Goal: Task Accomplishment & Management: Manage account settings

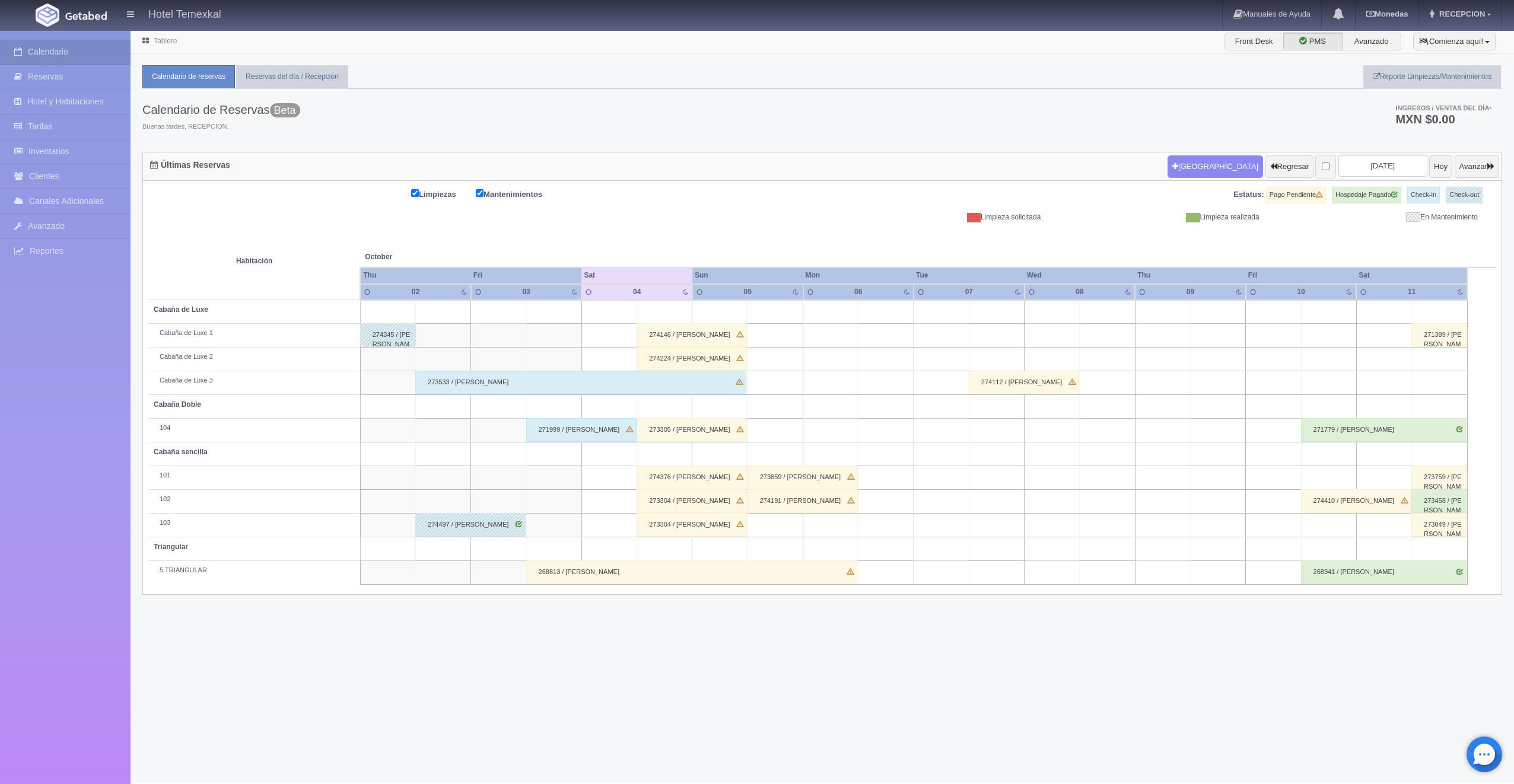
click at [632, 578] on div "268813 / MARIA JUDITH GARCIA GASTELUM" at bounding box center [691, 572] width 331 height 23
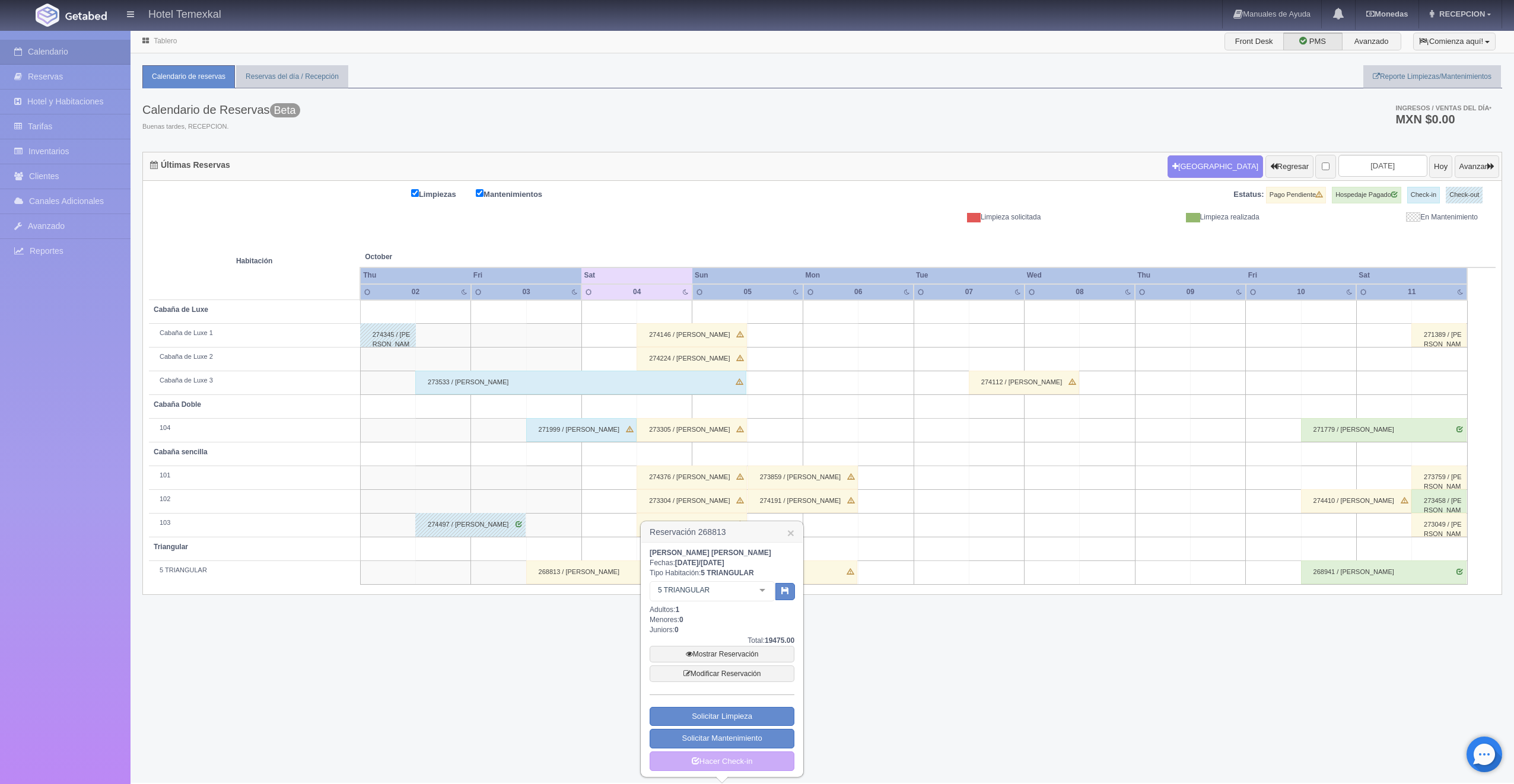
click at [758, 588] on div at bounding box center [762, 591] width 23 height 18
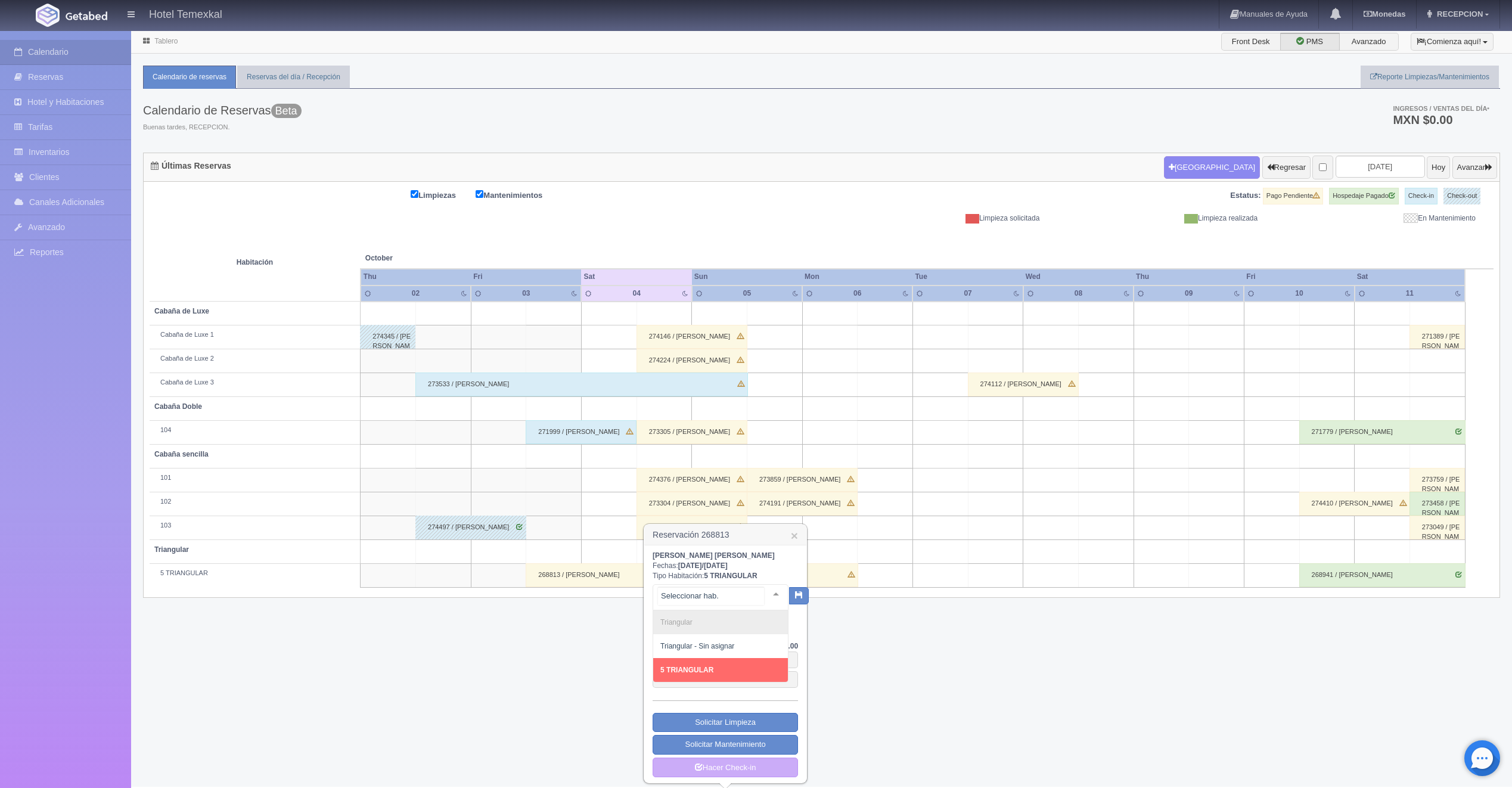
click at [706, 669] on span "5 TRIANGULAR" at bounding box center [687, 670] width 53 height 9
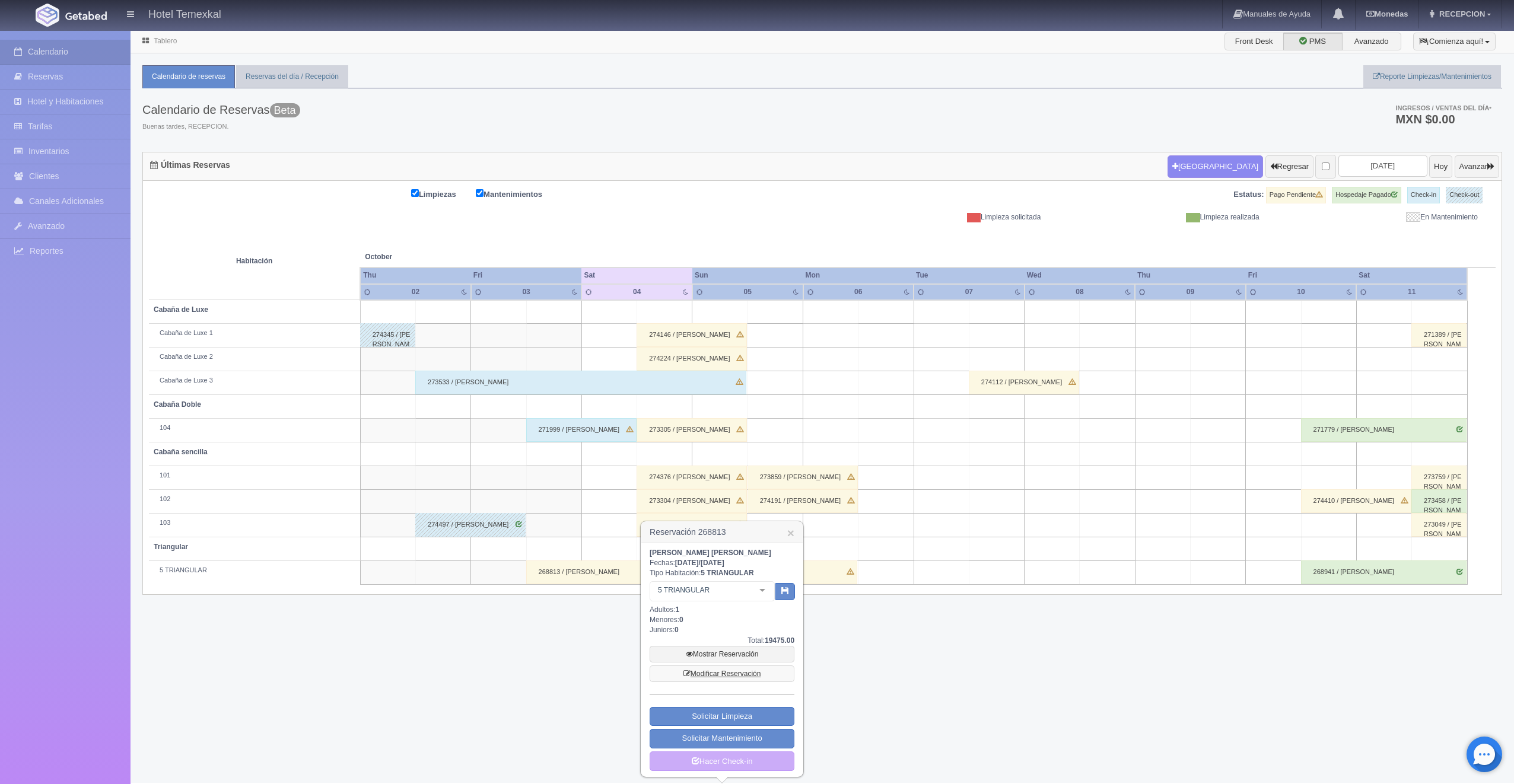
click at [725, 674] on link "Modificar Reservación" at bounding box center [722, 673] width 145 height 16
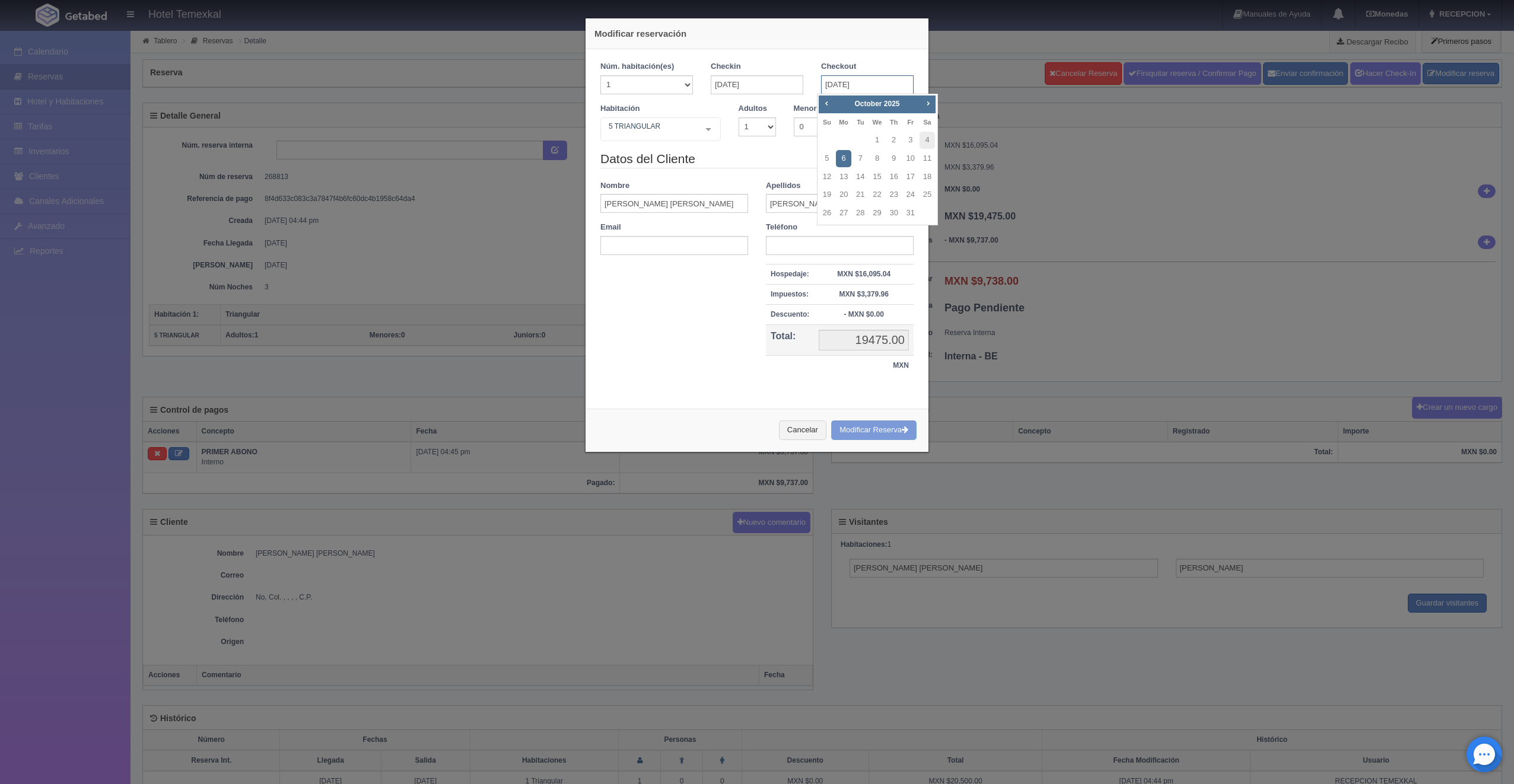
click at [868, 82] on input "[DATE]" at bounding box center [867, 85] width 93 height 19
click at [834, 157] on link "5" at bounding box center [827, 159] width 16 height 17
type input "05-10-2025"
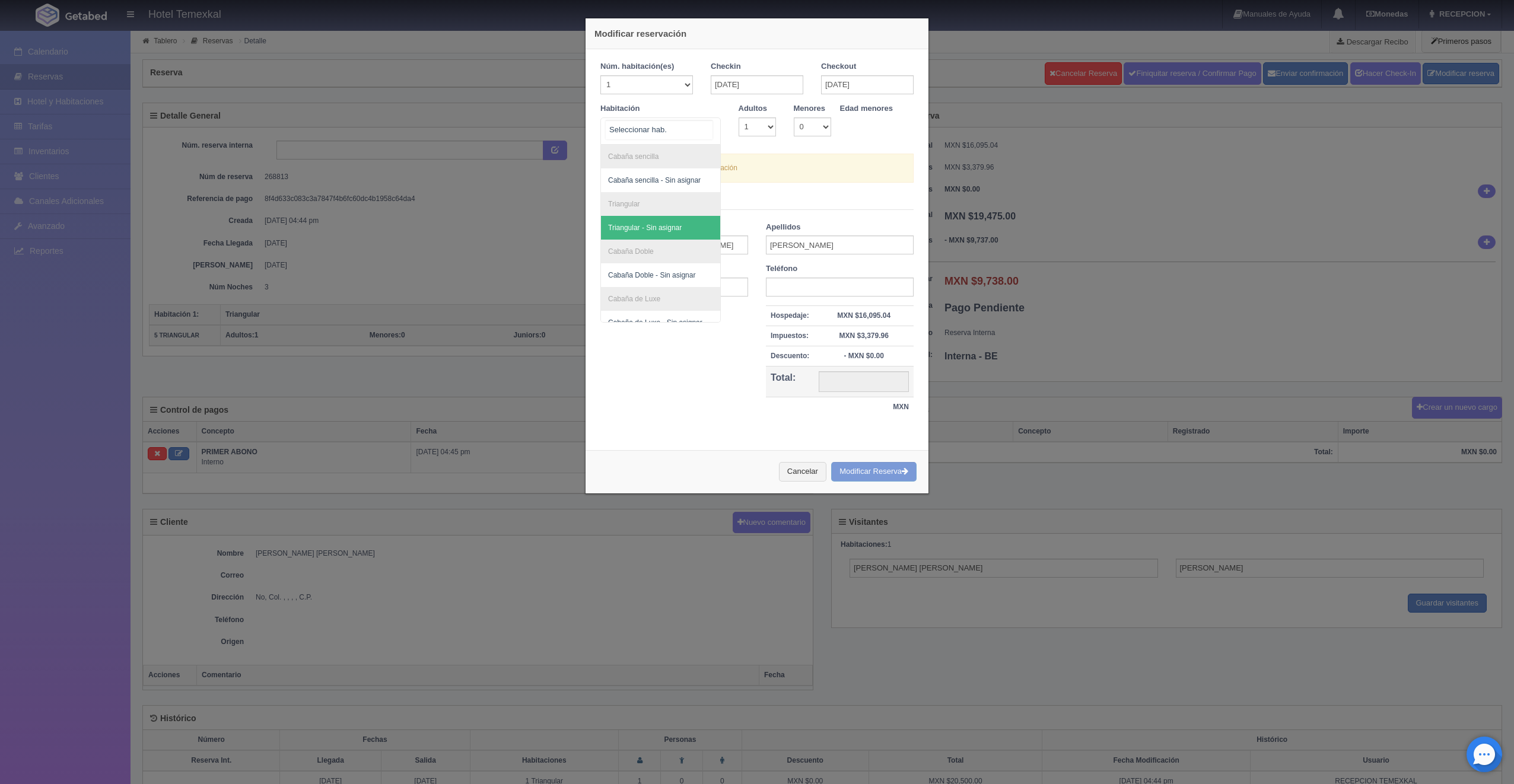
click at [671, 219] on span "Triangular - Sin asignar" at bounding box center [660, 227] width 119 height 23
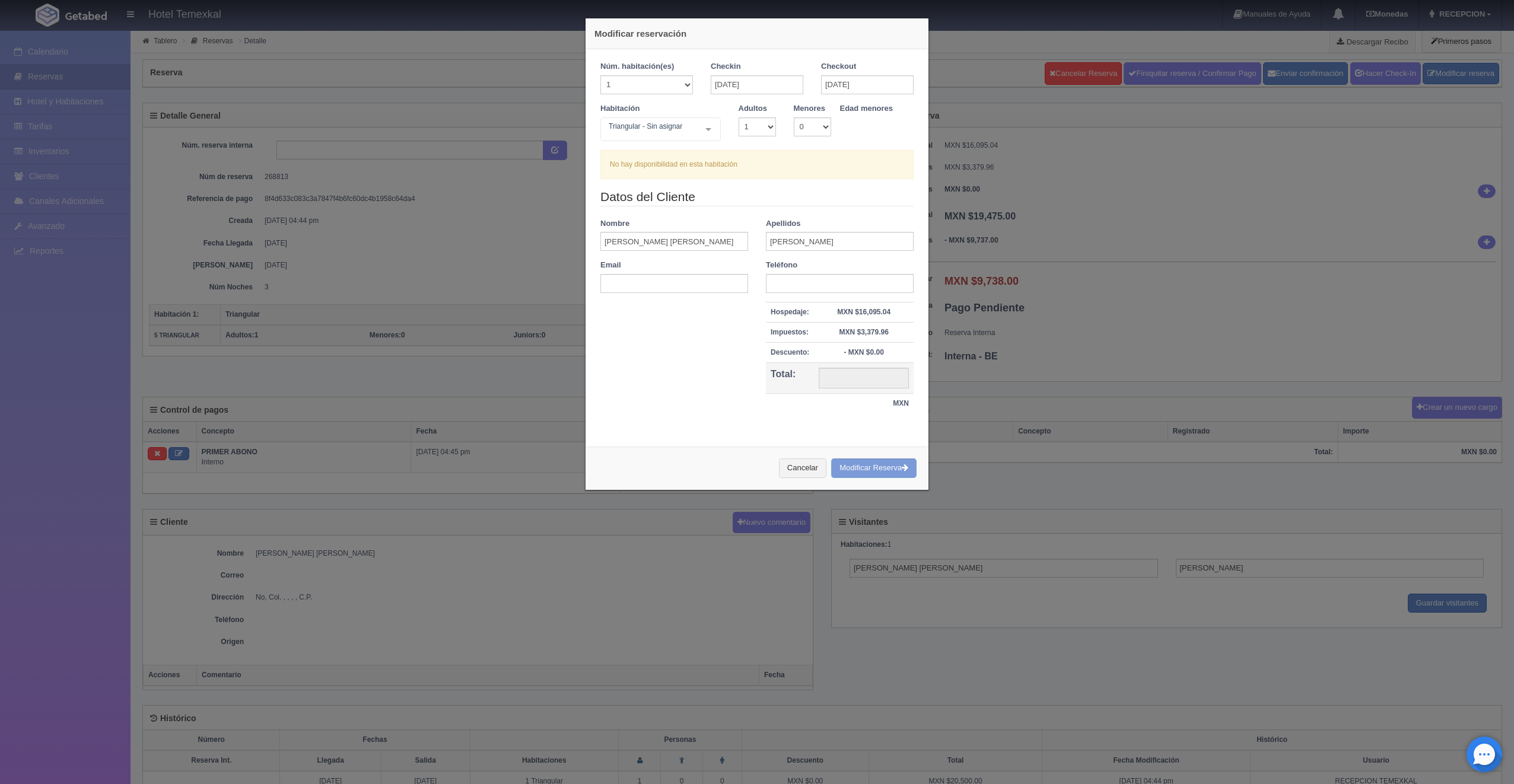
click at [785, 458] on div "Cancelar Modificar Reserva" at bounding box center [757, 468] width 343 height 43
click at [796, 473] on button "Cancelar" at bounding box center [803, 467] width 48 height 20
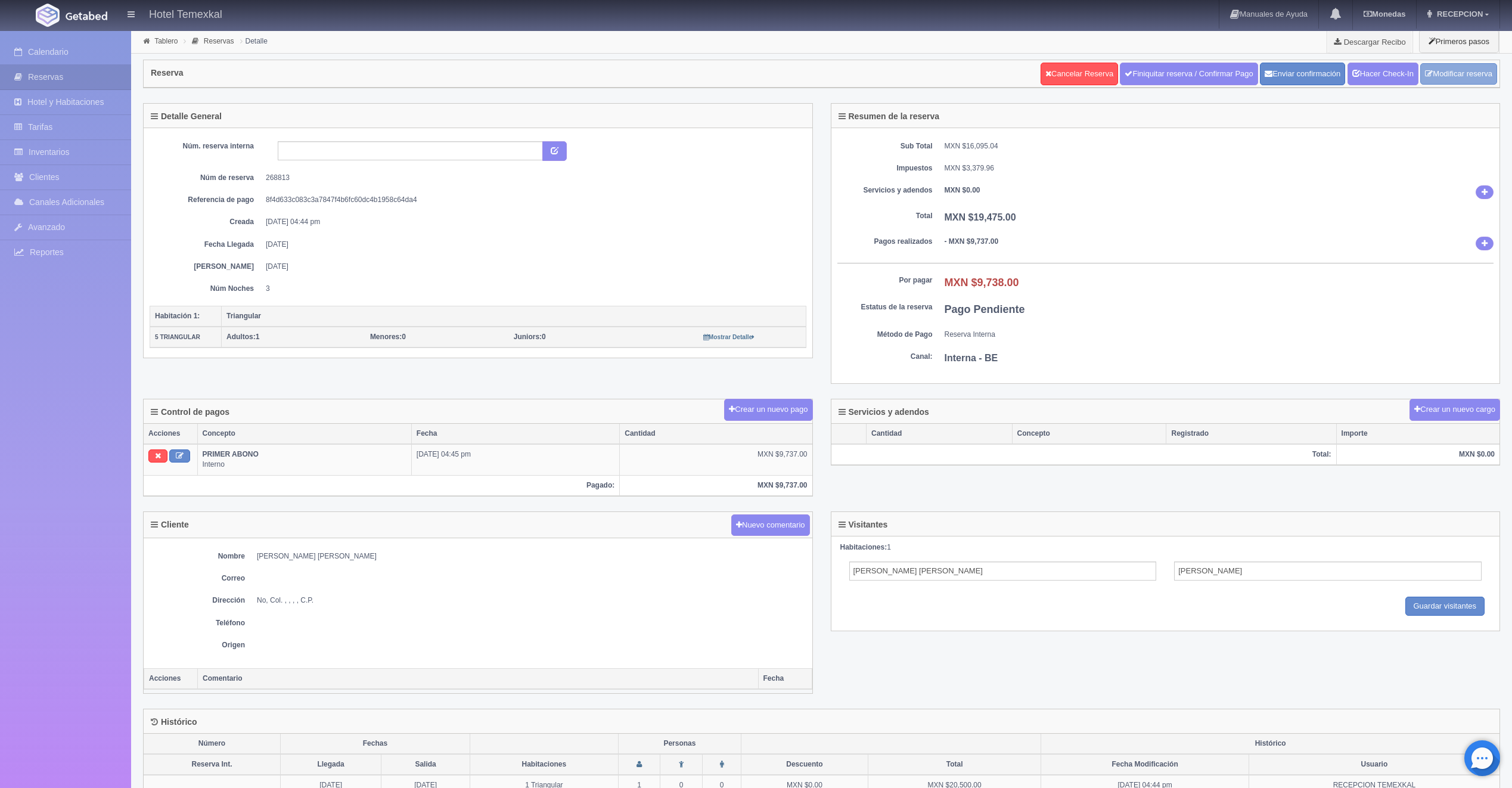
click at [1468, 68] on link "Modificar reserva" at bounding box center [1459, 73] width 77 height 22
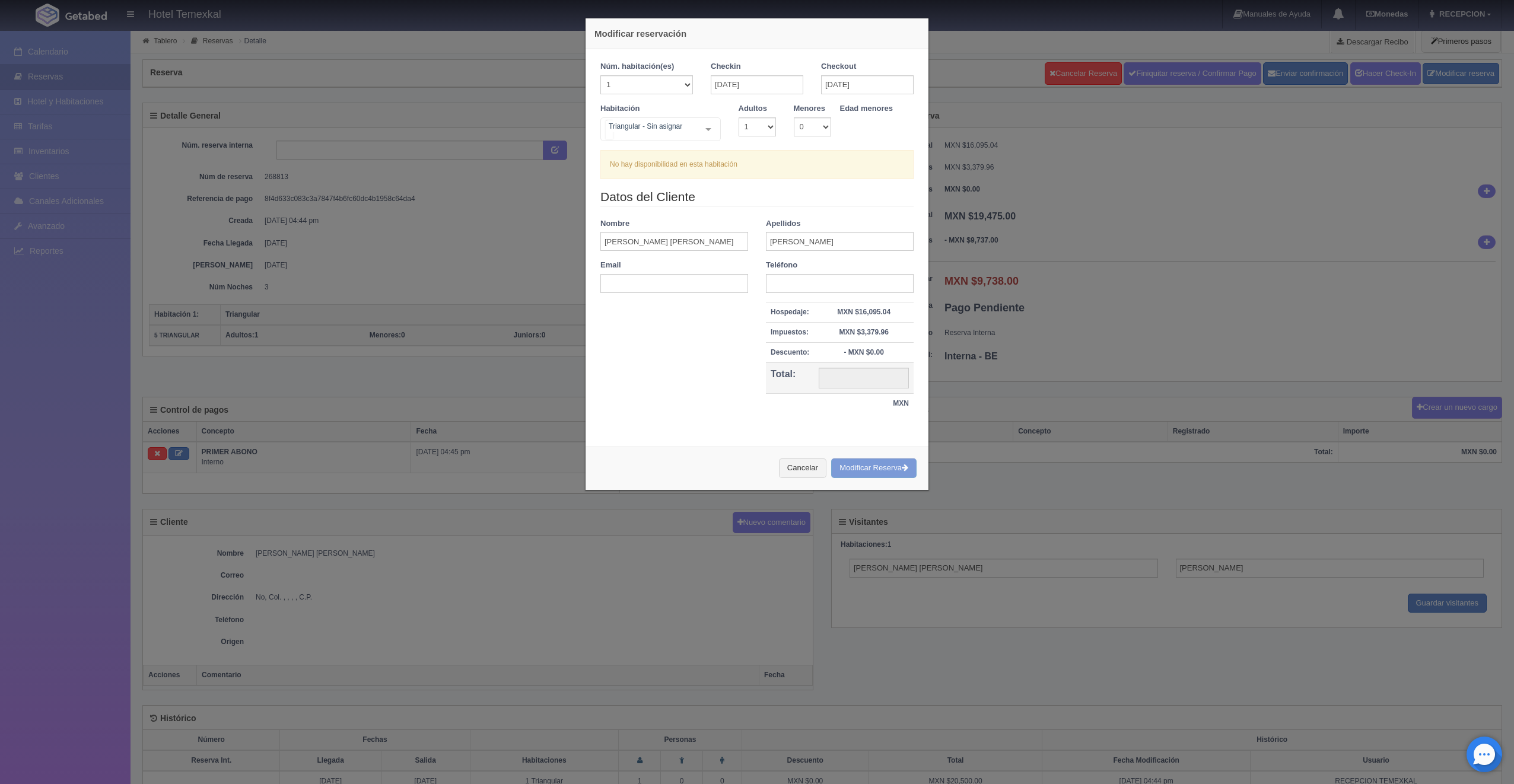
click at [646, 135] on div "Triangular - Sin asignar" at bounding box center [660, 128] width 121 height 23
click at [613, 135] on input "text" at bounding box center [609, 130] width 7 height 19
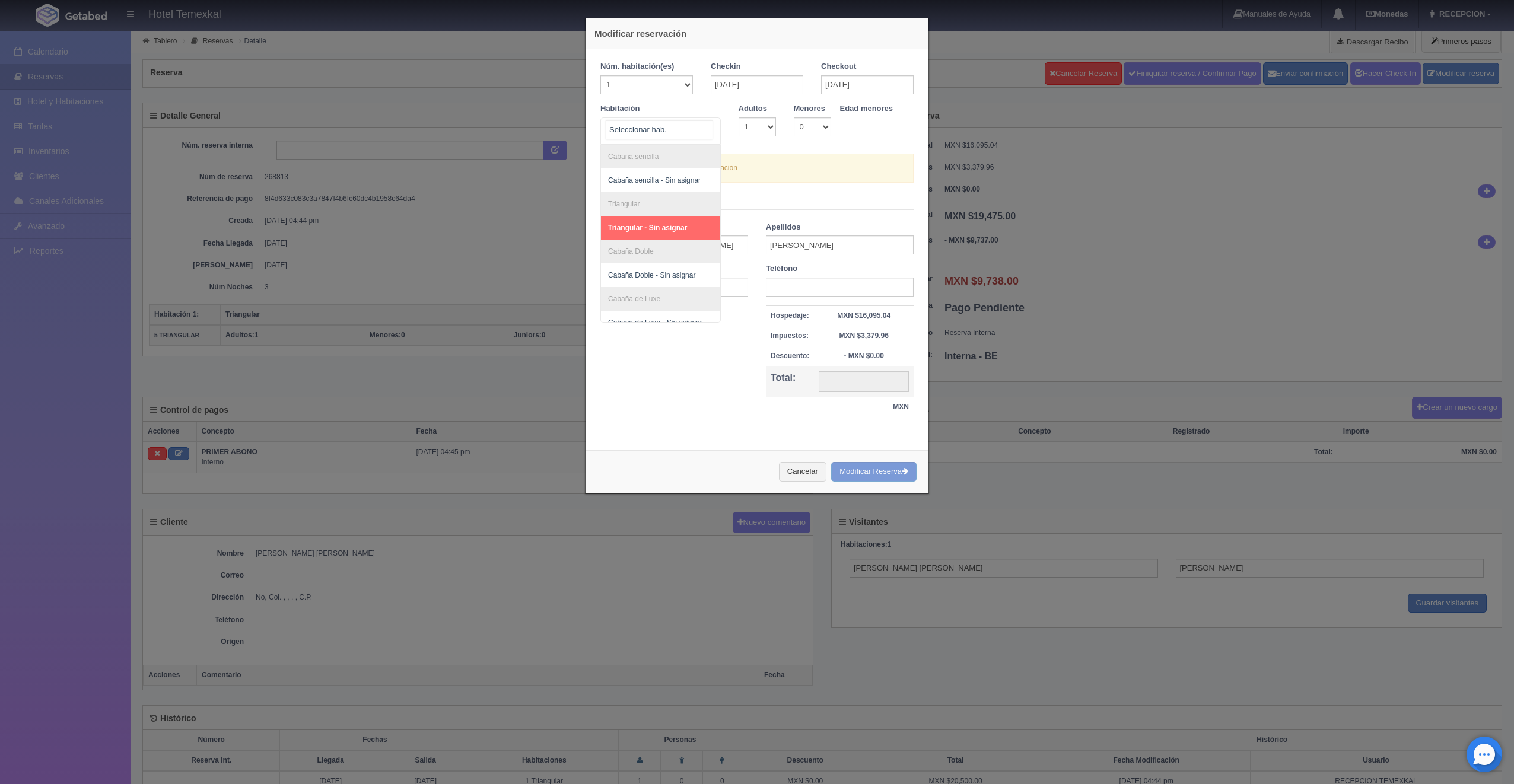
click at [650, 230] on span "Triangular - Sin asignar" at bounding box center [647, 228] width 79 height 9
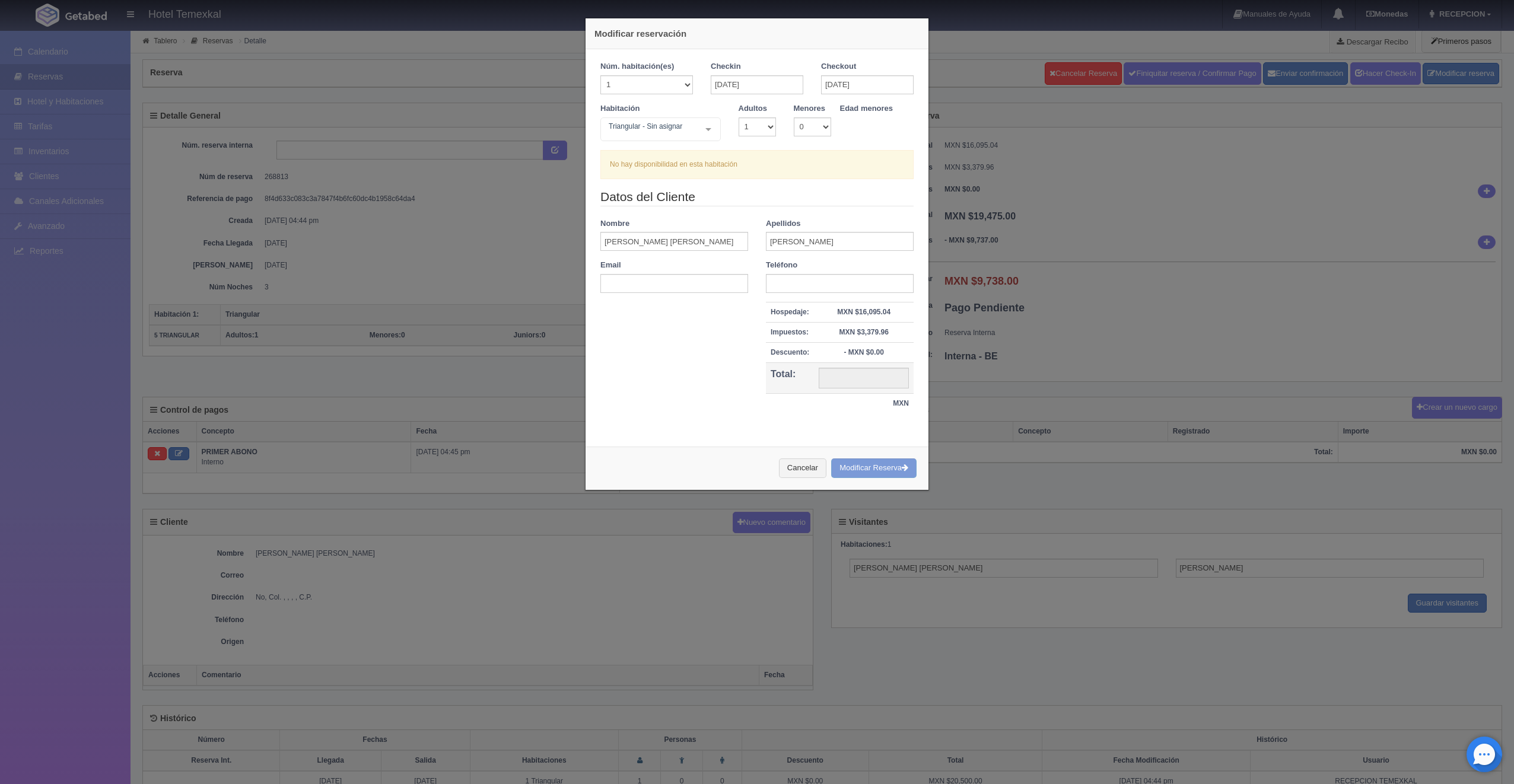
click at [868, 474] on div "Cancelar Modificar Reserva" at bounding box center [757, 468] width 343 height 43
click at [779, 466] on button "Cancelar" at bounding box center [803, 467] width 48 height 20
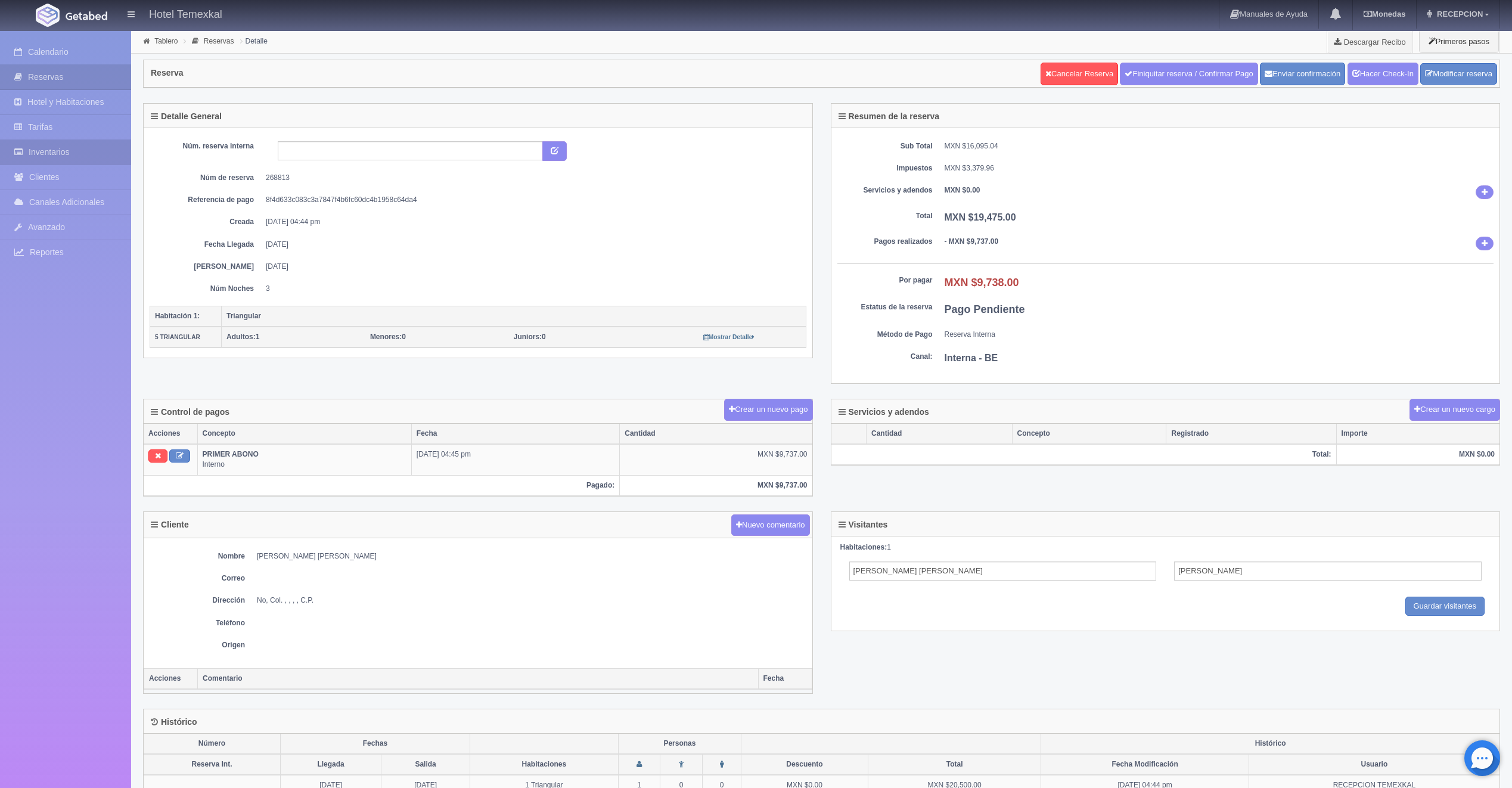
click at [84, 161] on link "Inventarios" at bounding box center [65, 153] width 131 height 24
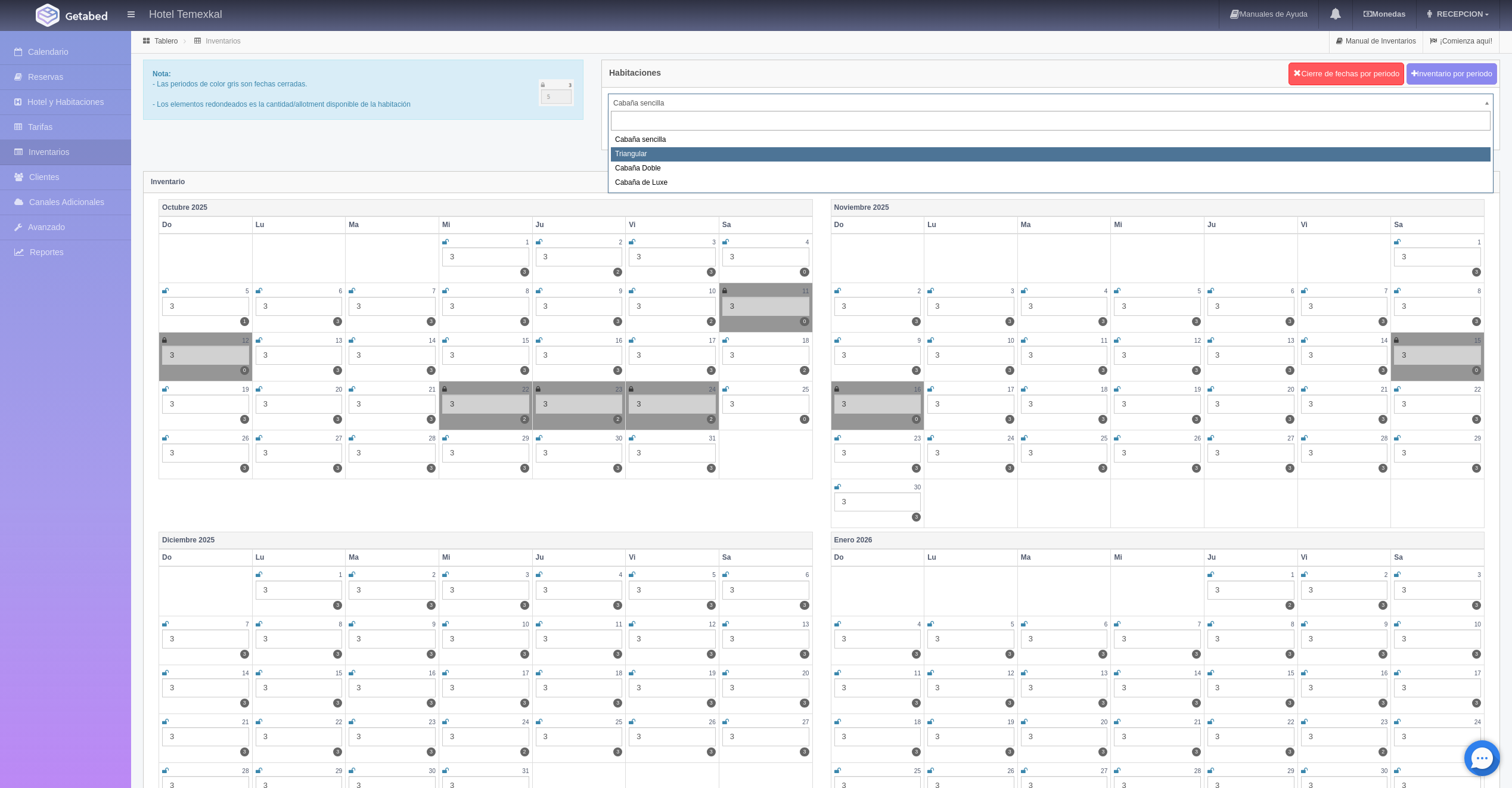
select select "2119"
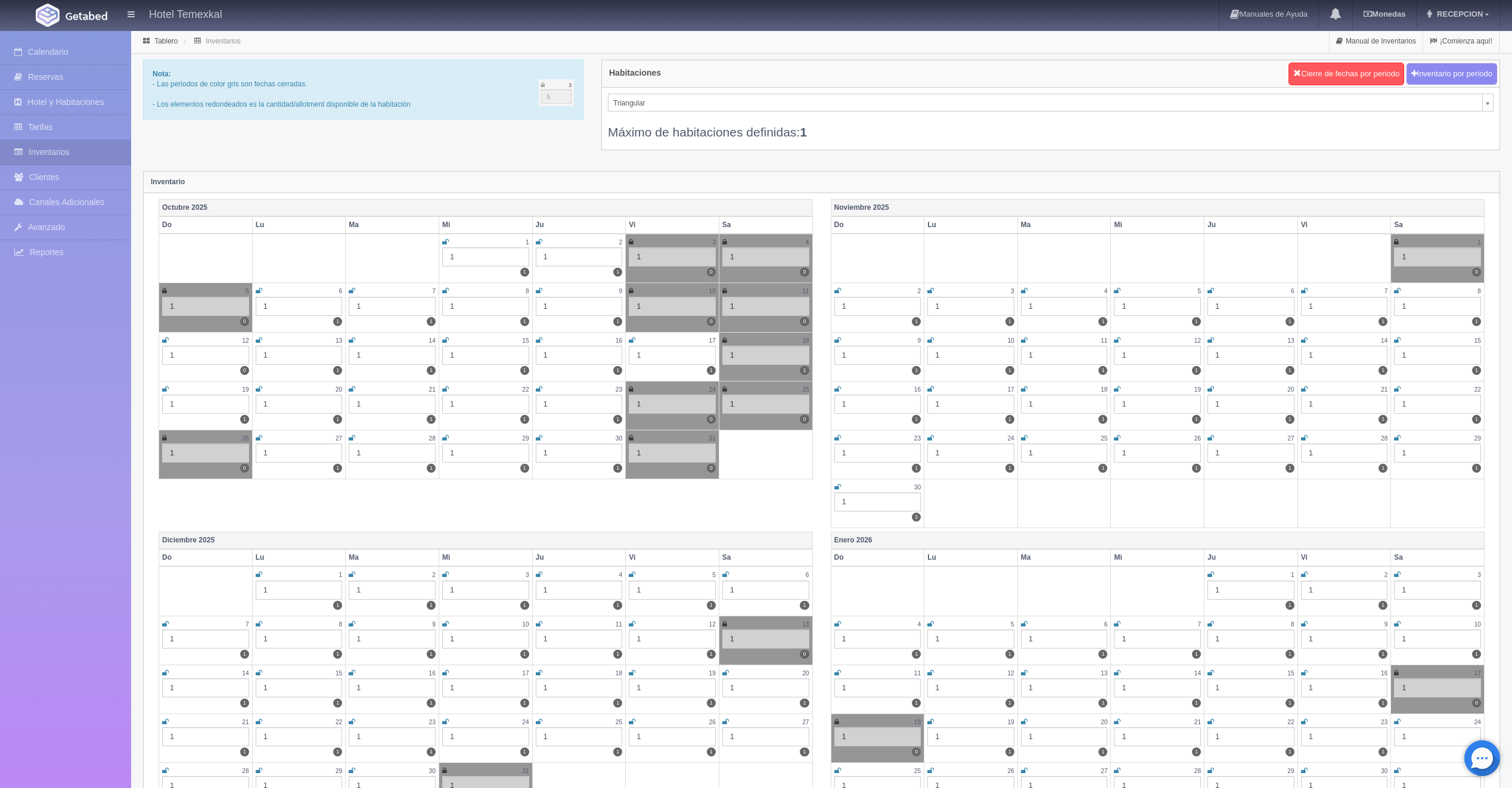
click at [725, 242] on icon at bounding box center [725, 241] width 4 height 7
click at [167, 290] on div "5" at bounding box center [206, 291] width 87 height 10
click at [163, 290] on icon at bounding box center [164, 291] width 4 height 7
click at [629, 240] on icon at bounding box center [630, 241] width 4 height 7
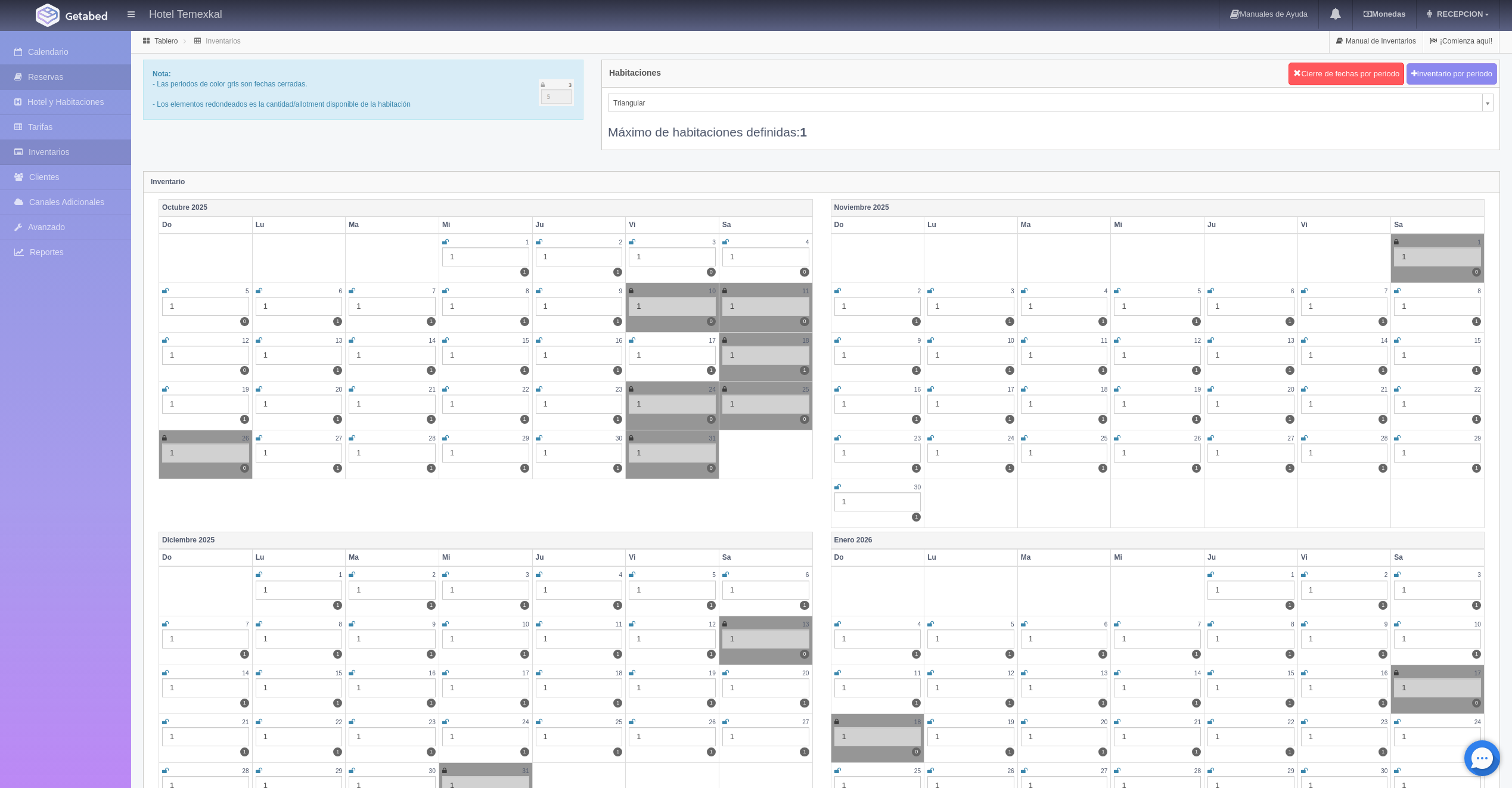
click at [65, 84] on link "Reservas" at bounding box center [65, 78] width 131 height 24
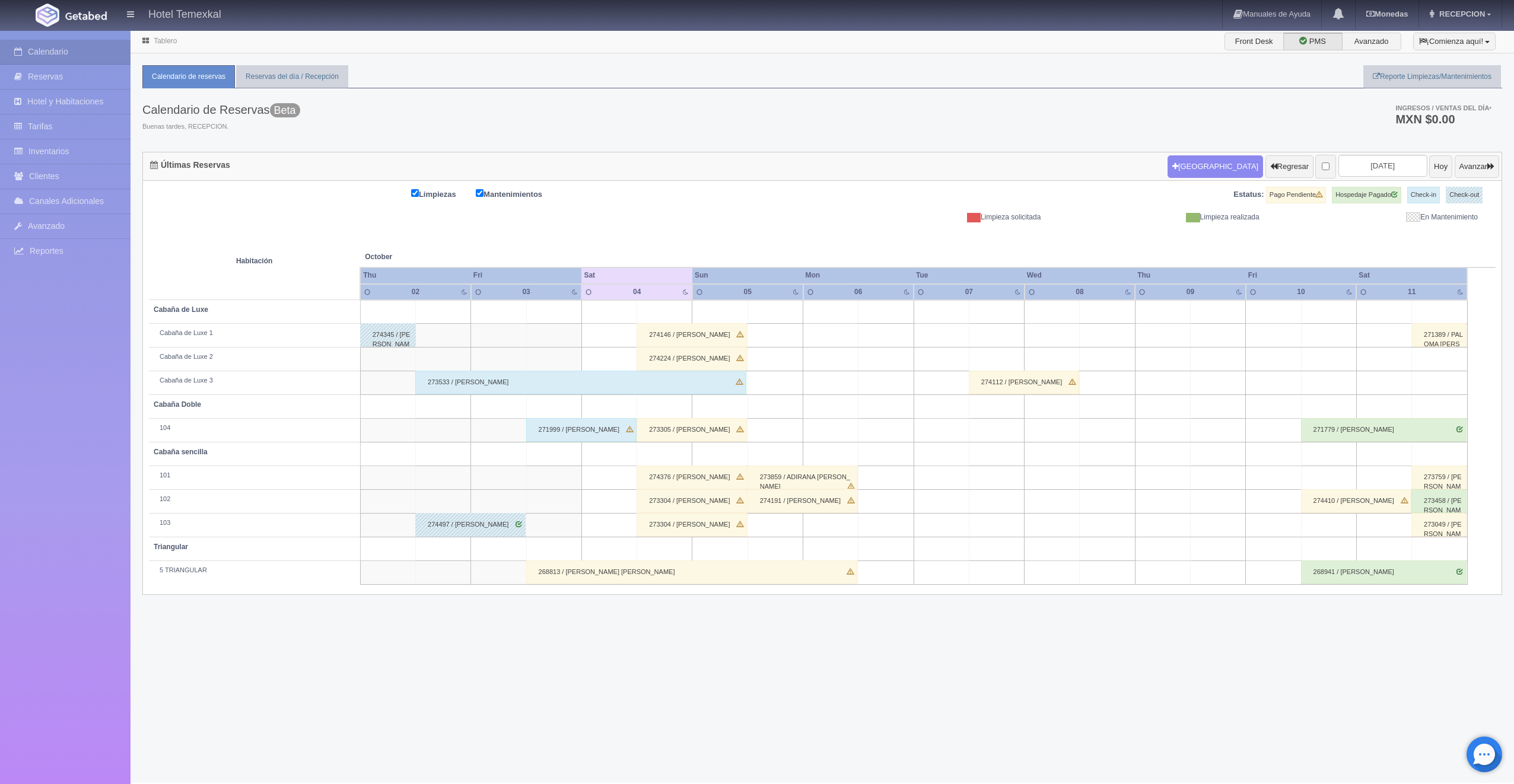
click at [588, 568] on div "268813 / [PERSON_NAME] [PERSON_NAME]" at bounding box center [691, 572] width 331 height 23
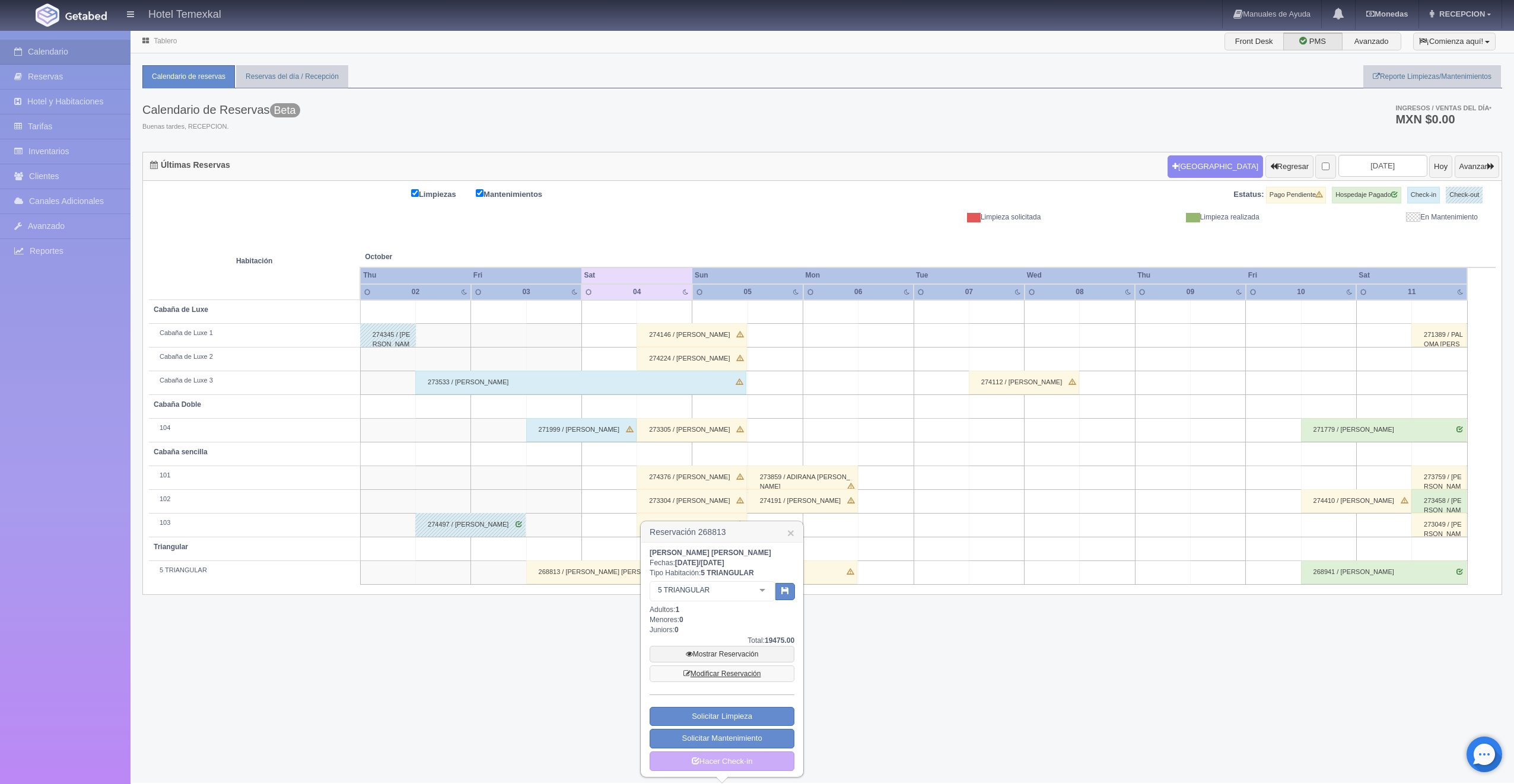
click at [730, 673] on link "Modificar Reservación" at bounding box center [722, 673] width 145 height 16
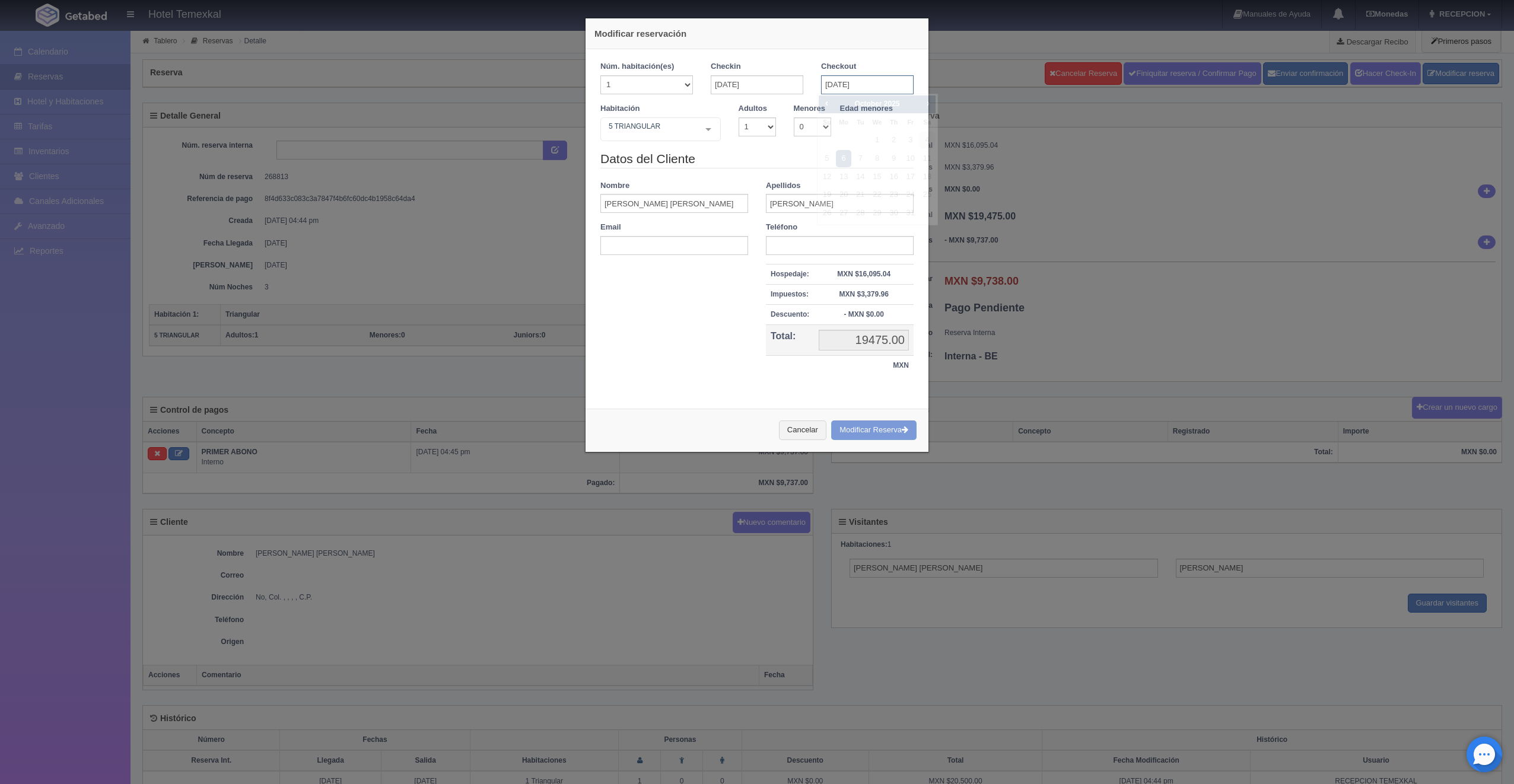
click at [843, 83] on input "06-10-2025" at bounding box center [867, 85] width 93 height 19
click at [827, 160] on link "5" at bounding box center [827, 159] width 16 height 17
type input "05-10-2025"
checkbox input "false"
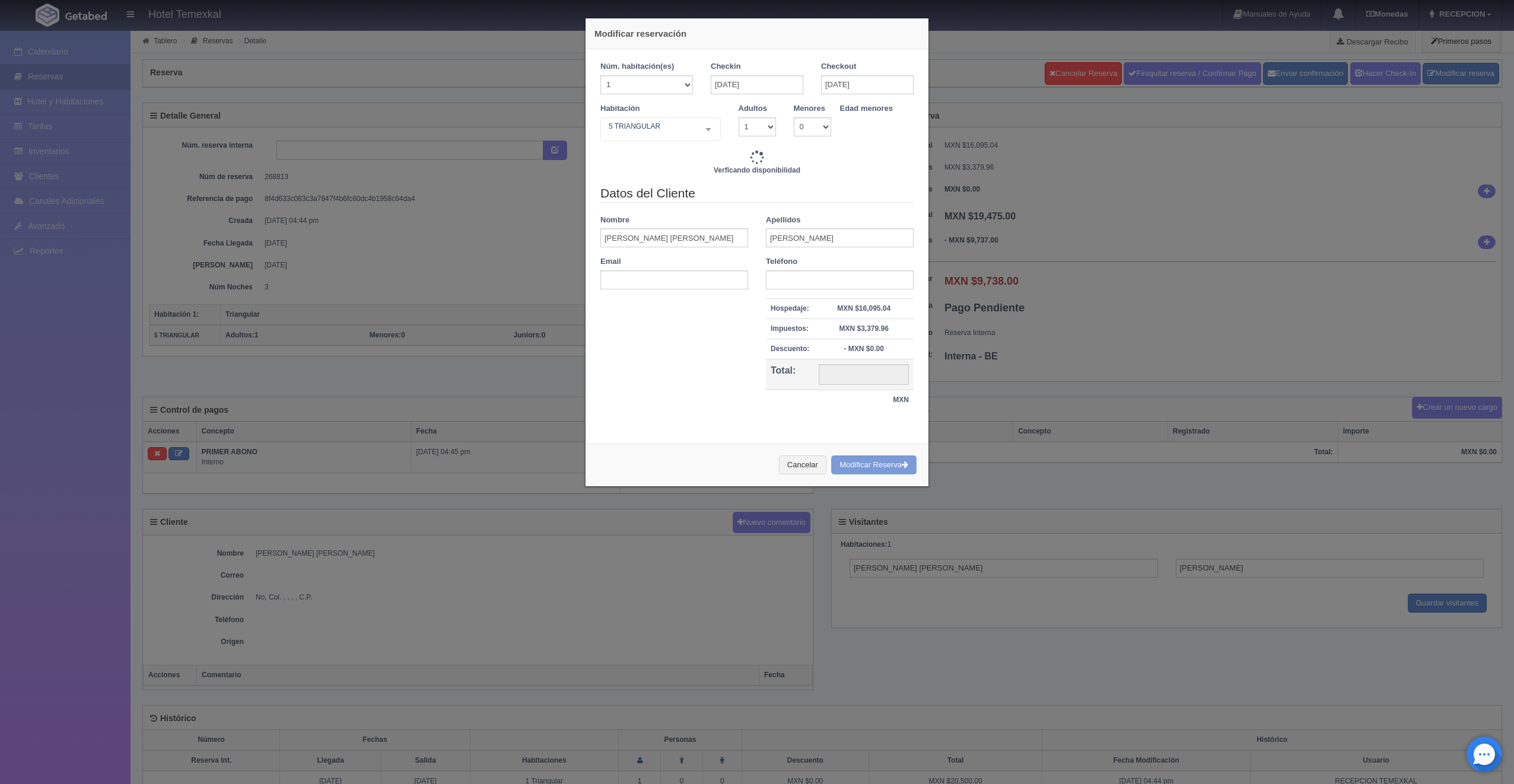
type input "14000.00"
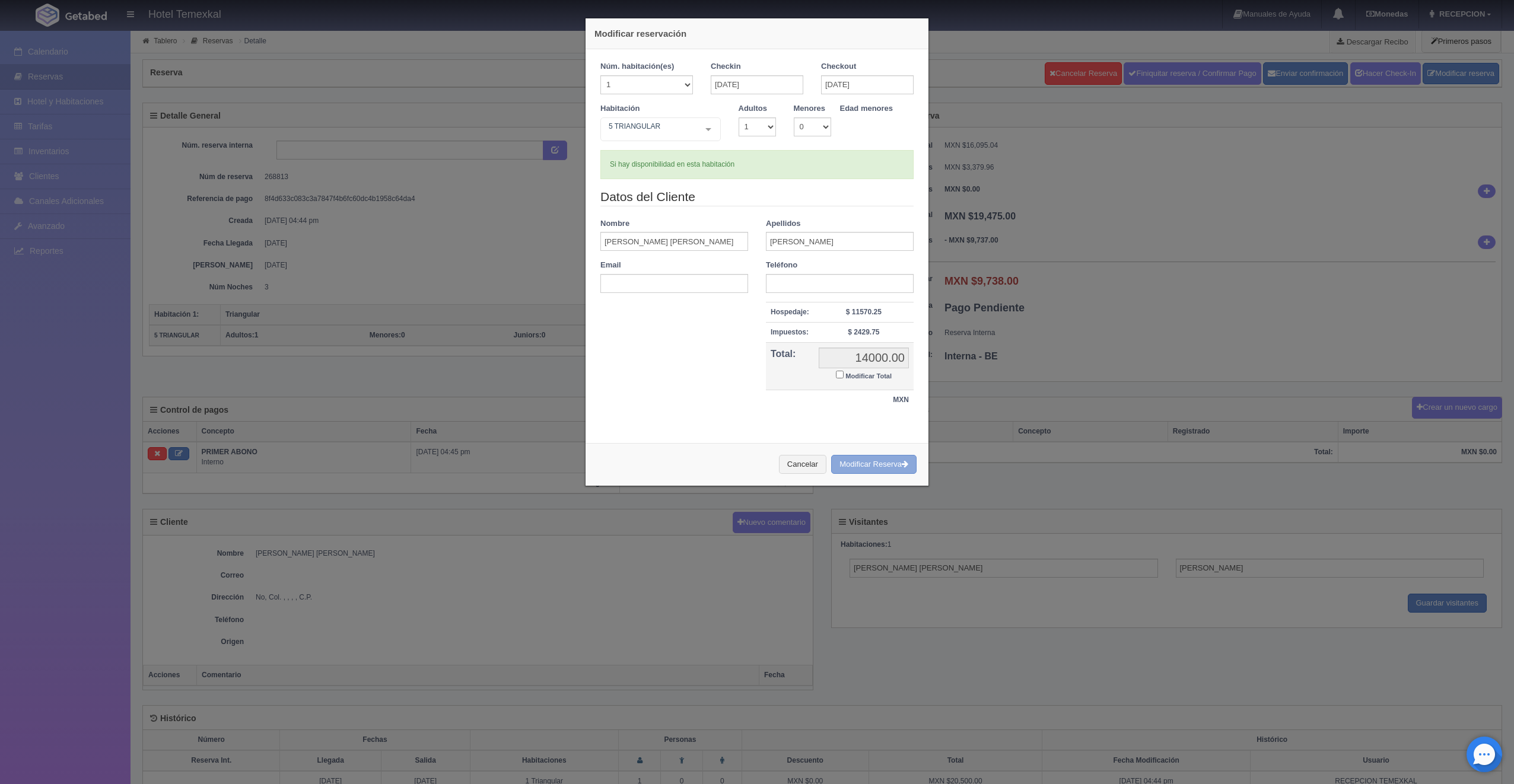
click at [869, 454] on button "Modificar Reserva" at bounding box center [874, 464] width 85 height 20
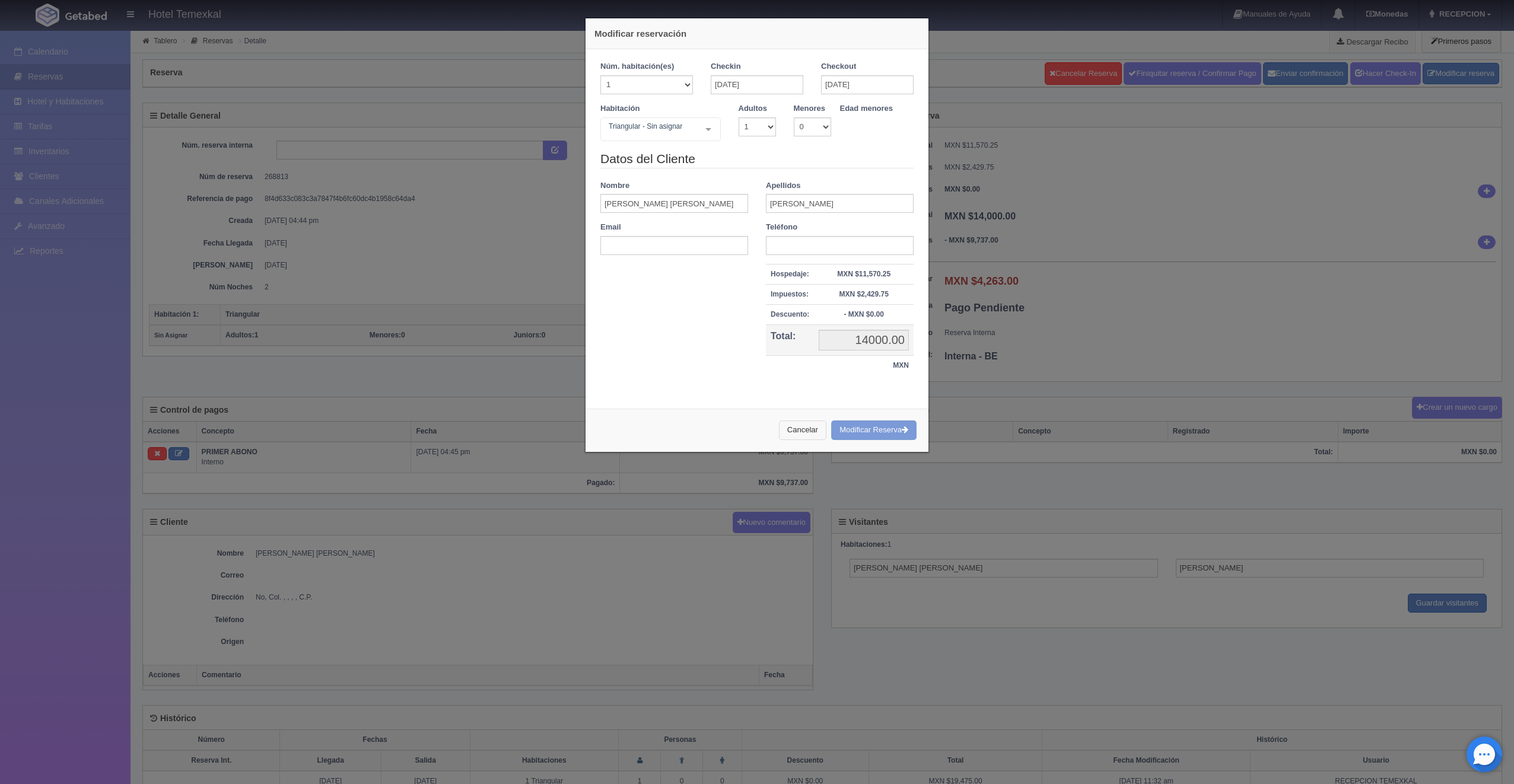
click at [787, 437] on button "Cancelar" at bounding box center [803, 430] width 48 height 20
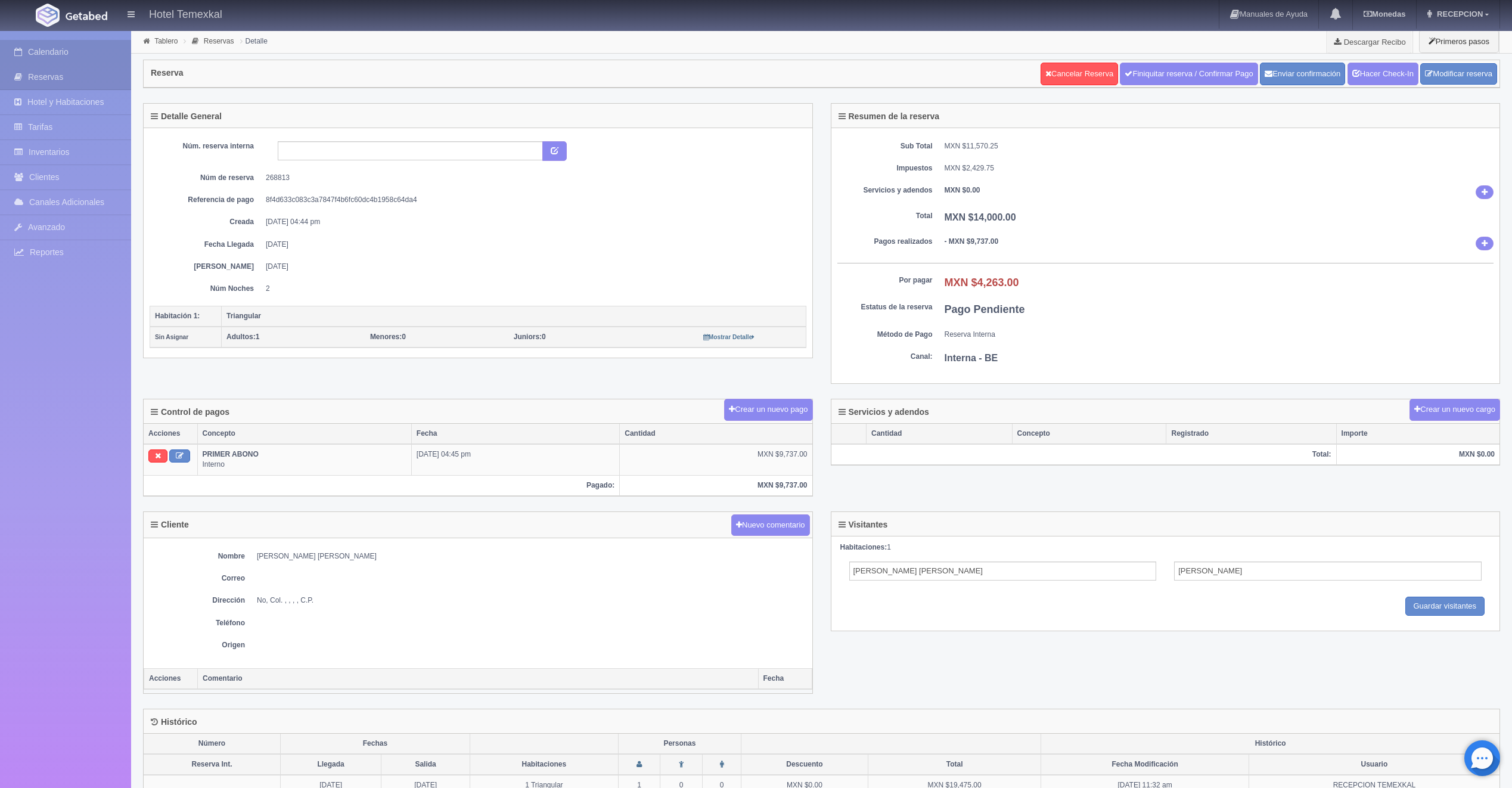
click at [59, 58] on link "Calendario" at bounding box center [65, 52] width 131 height 24
